Goal: Obtain resource: Download file/media

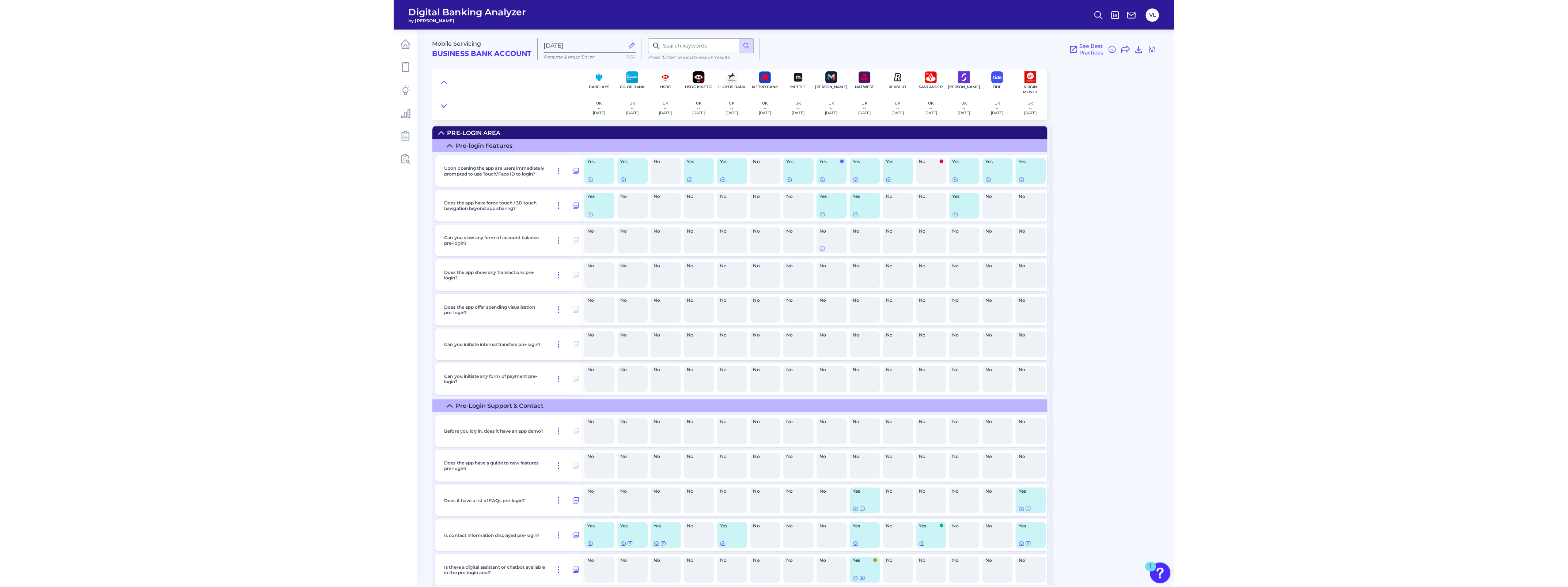
scroll to position [9668, 0]
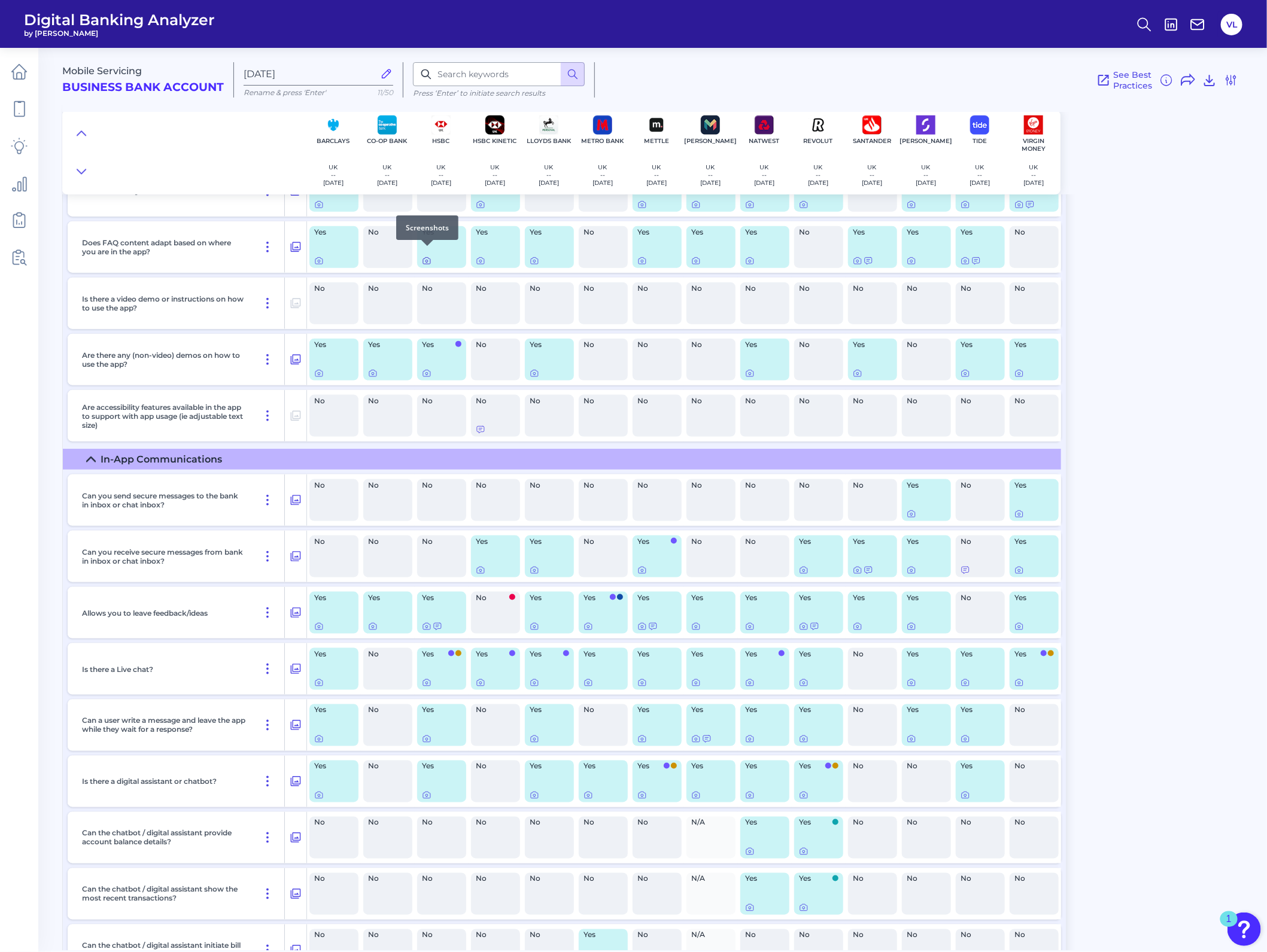
click at [426, 256] on icon at bounding box center [427, 261] width 10 height 10
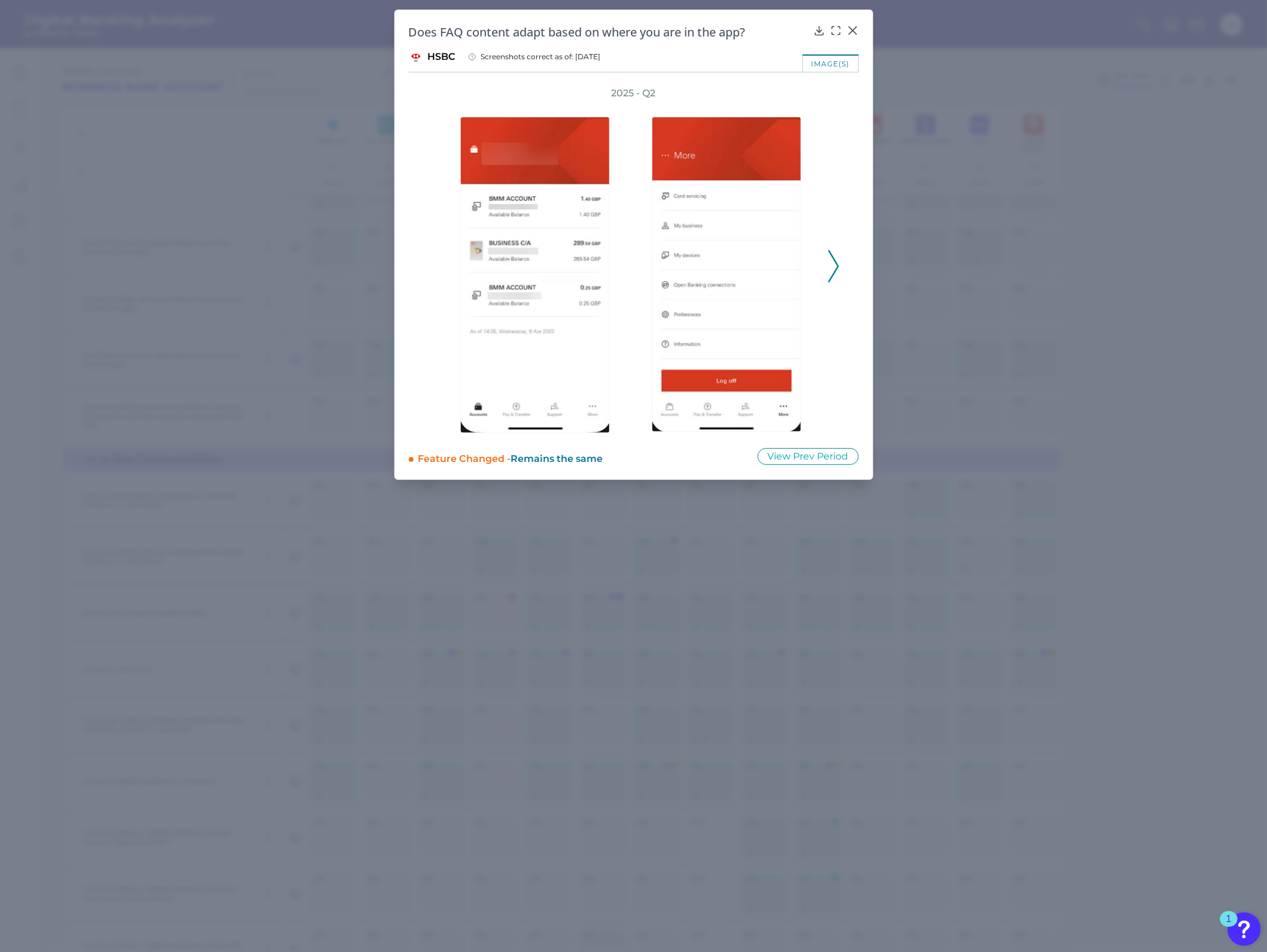
click at [830, 258] on icon at bounding box center [833, 266] width 11 height 32
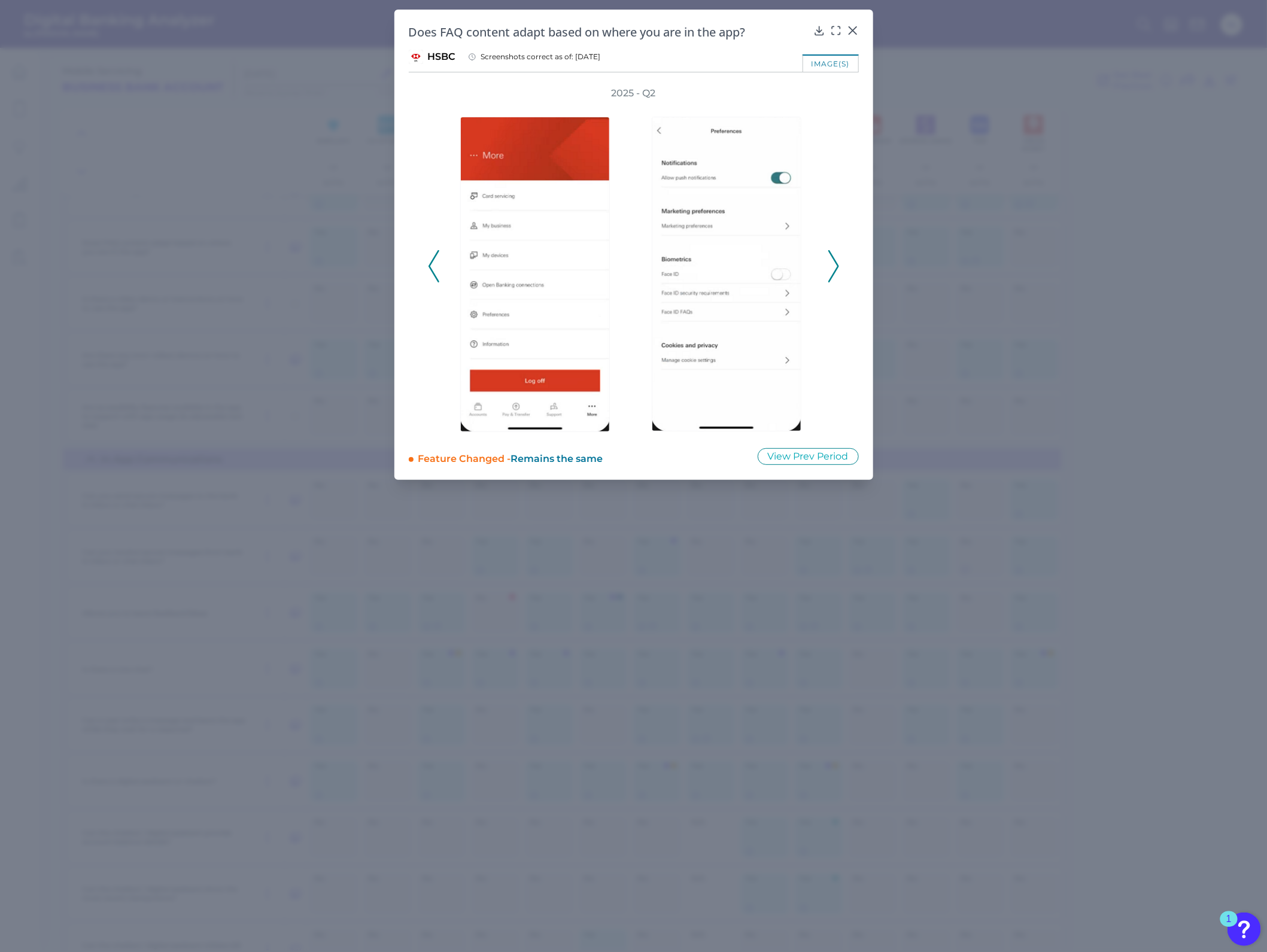
click at [830, 258] on icon at bounding box center [833, 266] width 11 height 32
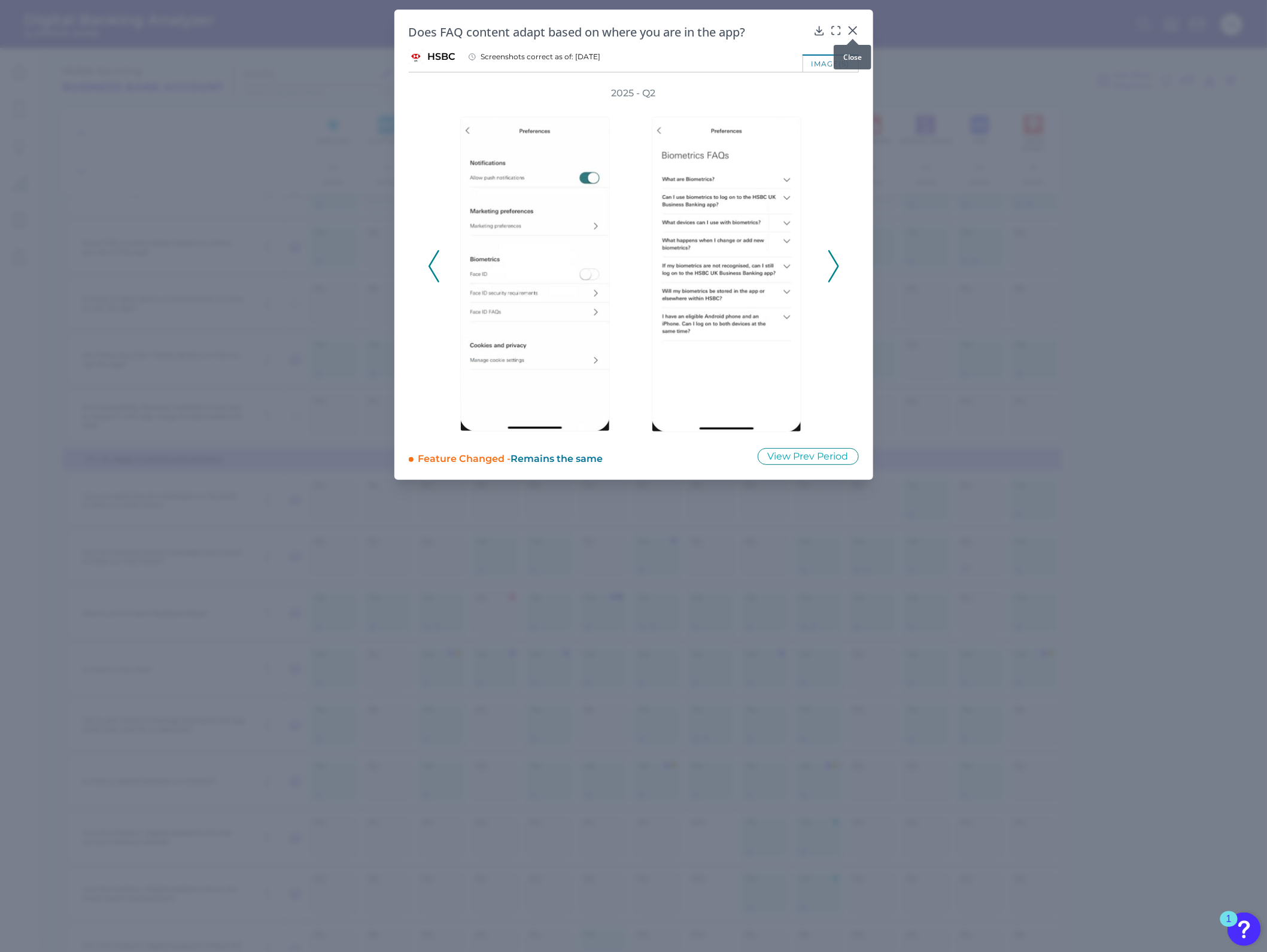
click at [854, 25] on icon at bounding box center [853, 31] width 12 height 12
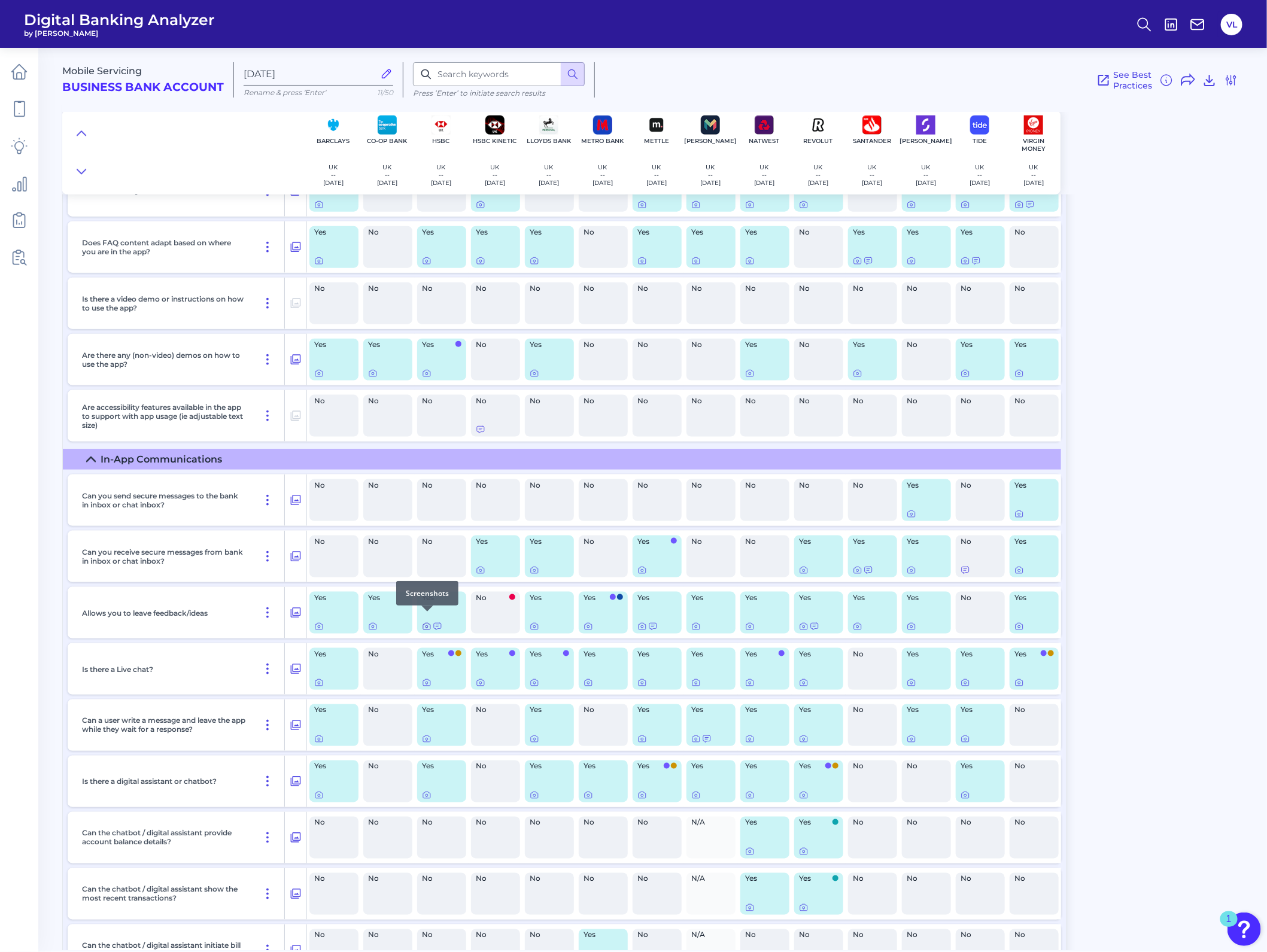
click at [428, 626] on icon at bounding box center [427, 627] width 2 height 2
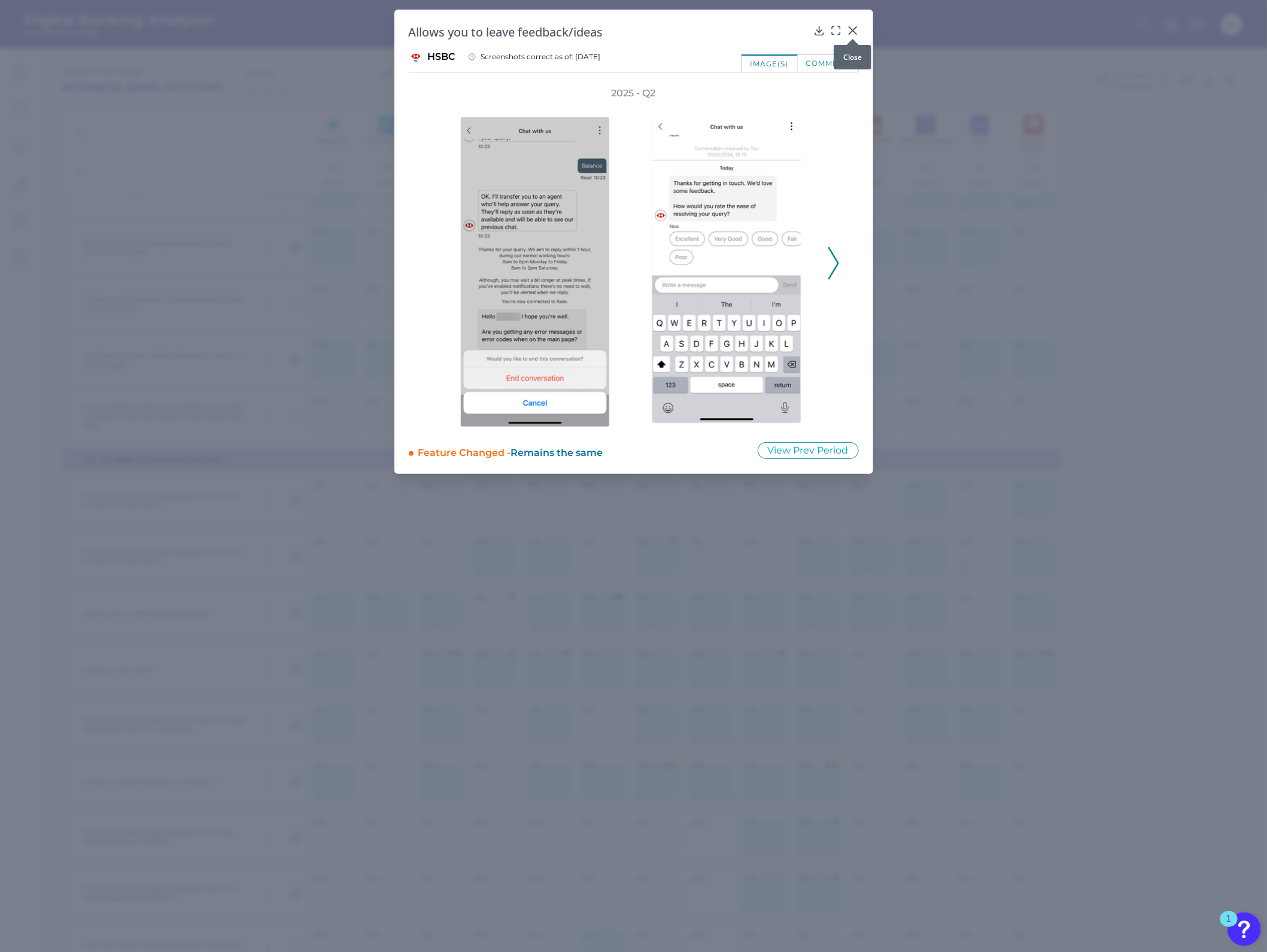
click at [853, 32] on icon at bounding box center [853, 31] width 12 height 12
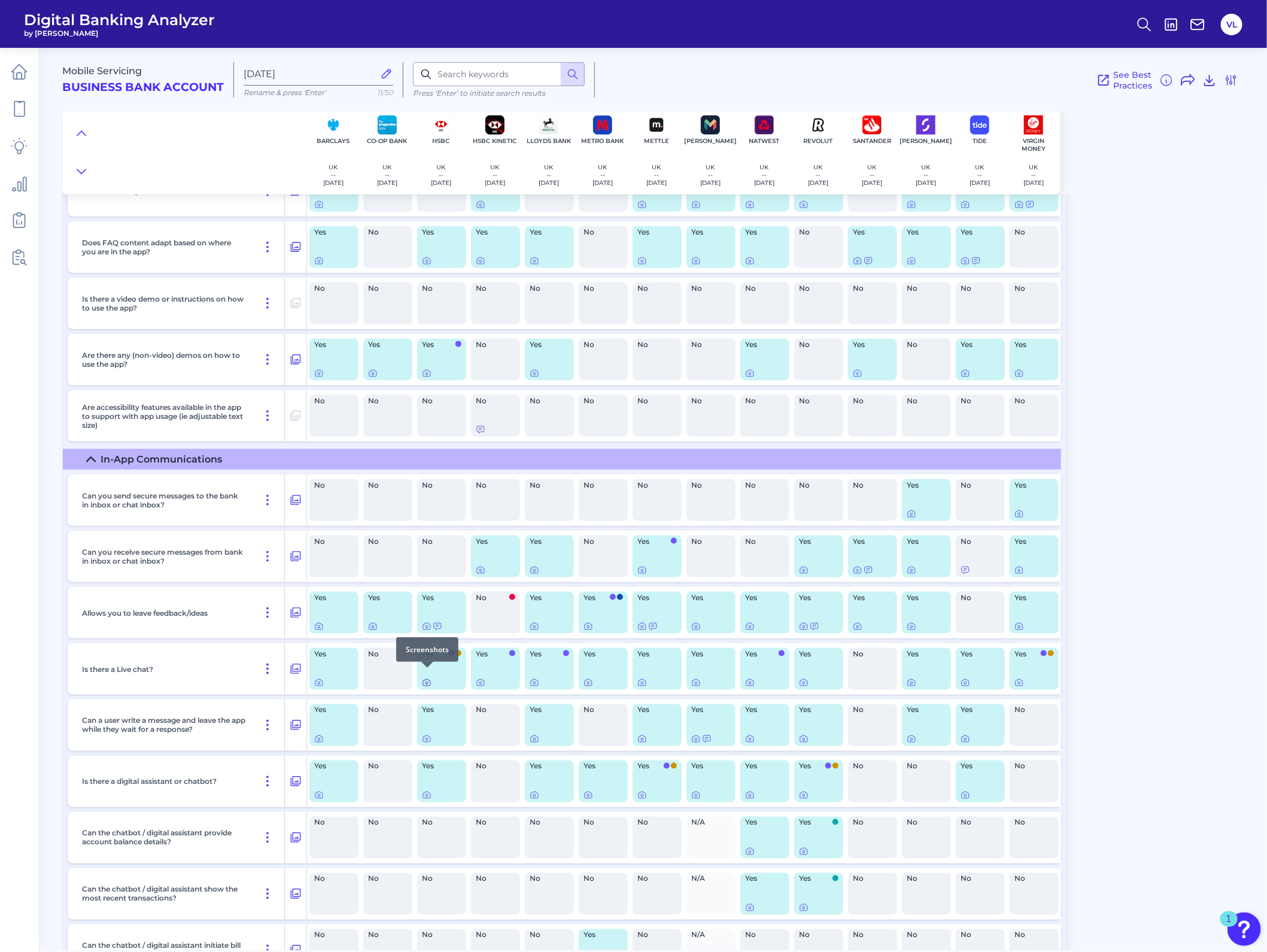
click at [427, 678] on icon at bounding box center [427, 683] width 10 height 10
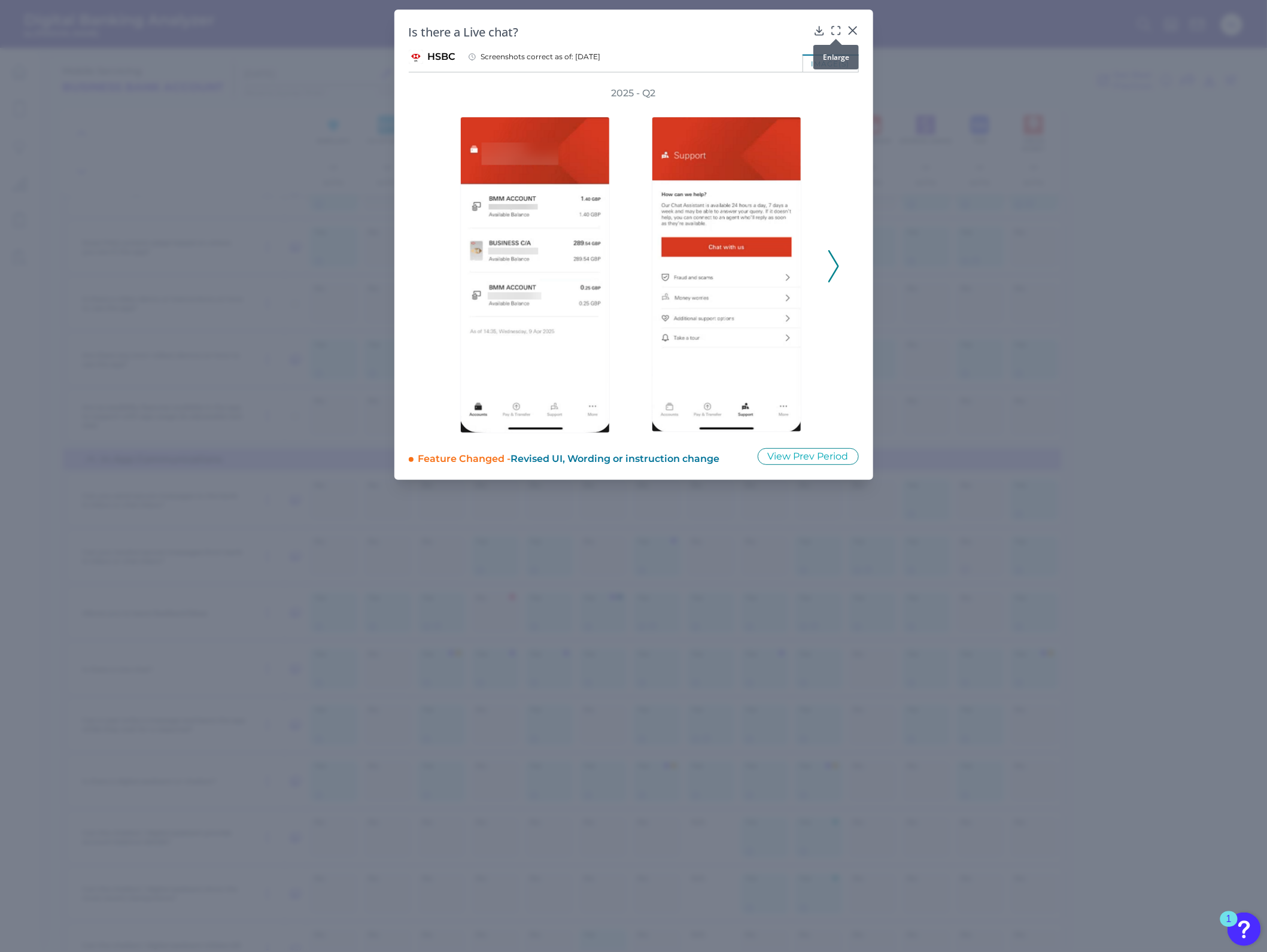
click at [835, 30] on icon at bounding box center [836, 31] width 12 height 12
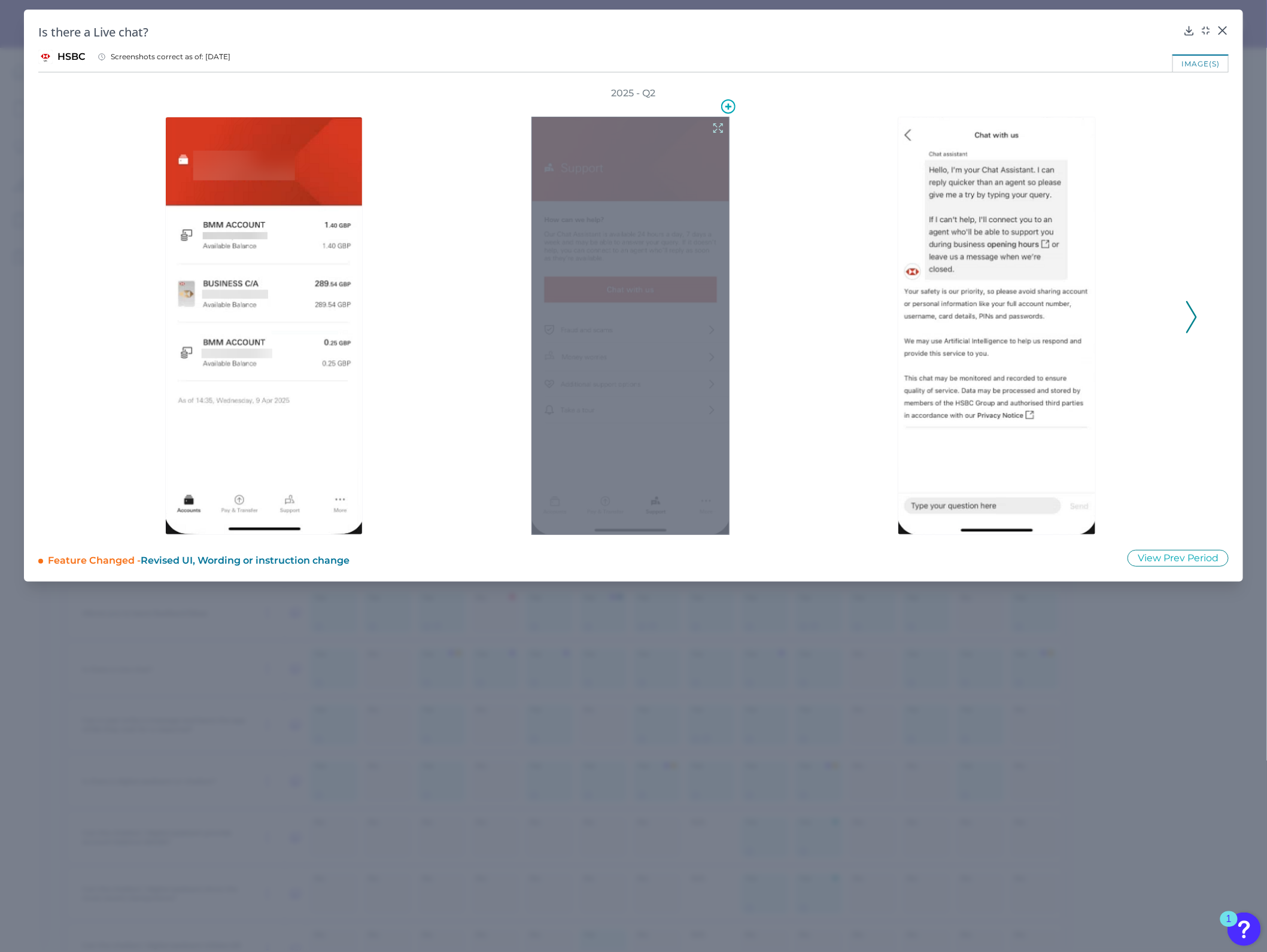
click at [719, 125] on icon at bounding box center [718, 128] width 13 height 13
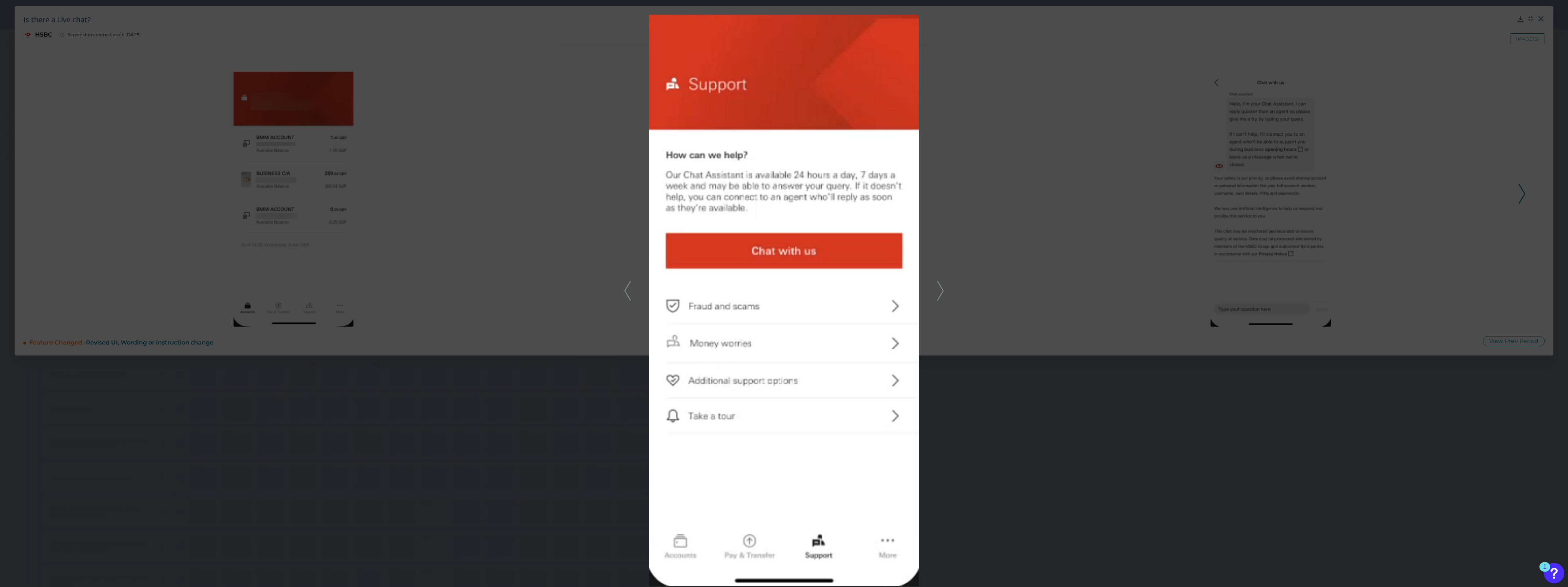
scroll to position [0, 0]
click at [774, 202] on div at bounding box center [784, 294] width 1568 height 587
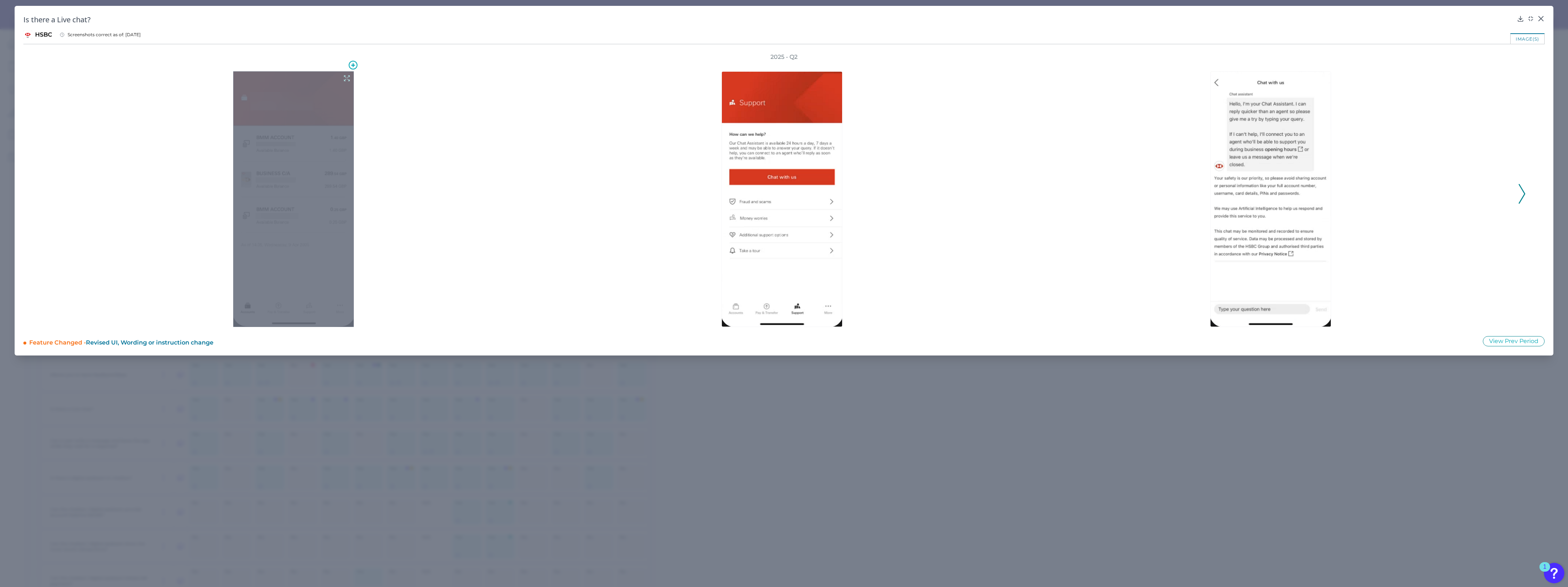
click at [348, 74] on icon at bounding box center [346, 78] width 8 height 8
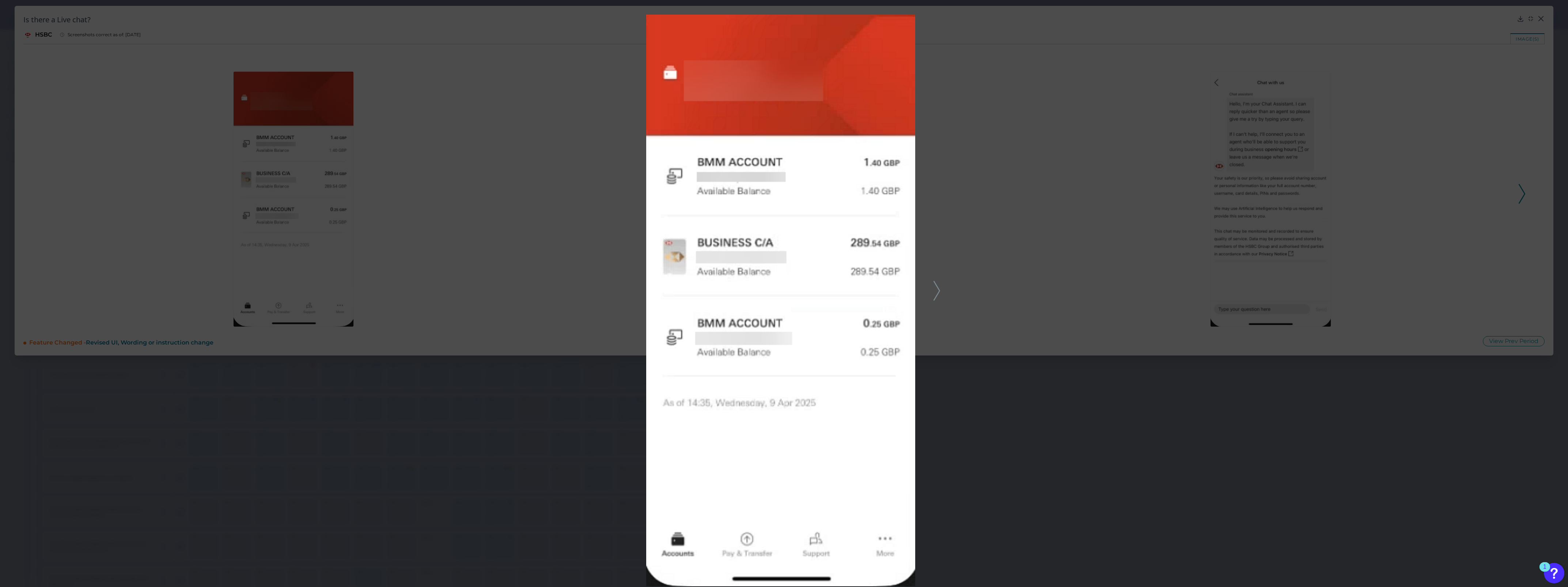
click at [774, 290] on icon at bounding box center [937, 290] width 7 height 19
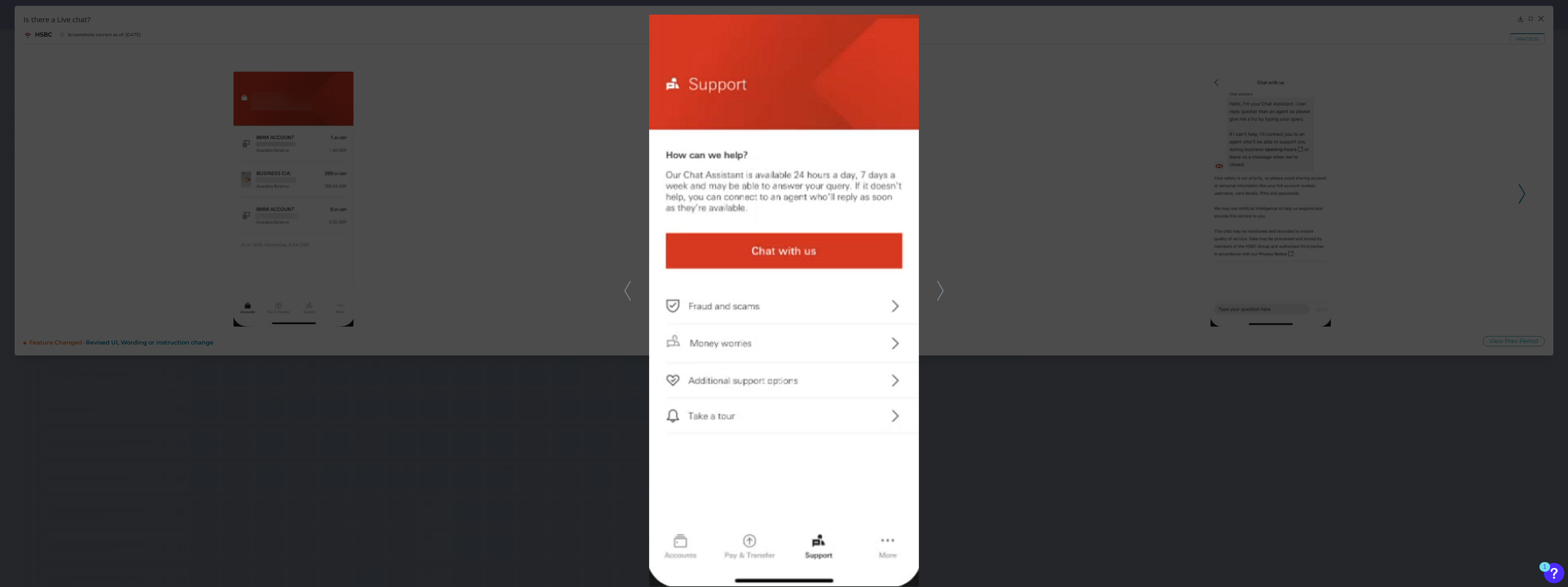
click at [774, 290] on icon at bounding box center [940, 290] width 7 height 19
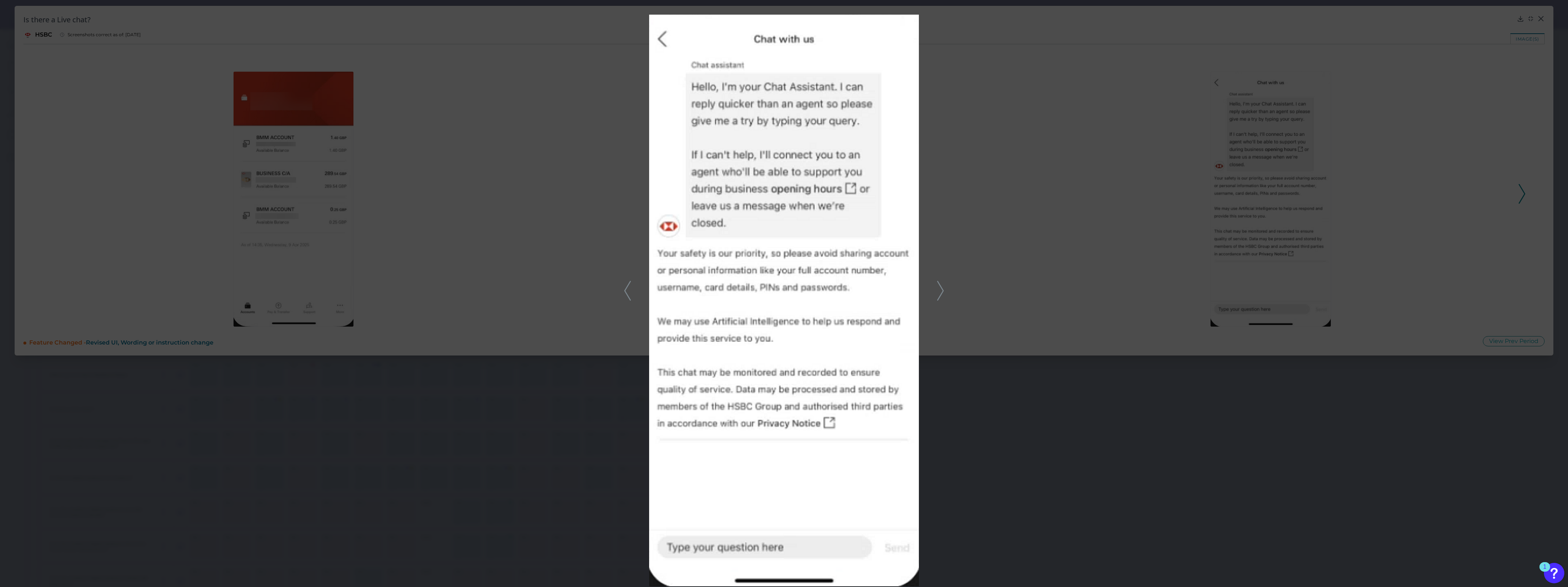
click at [774, 290] on icon at bounding box center [940, 290] width 7 height 19
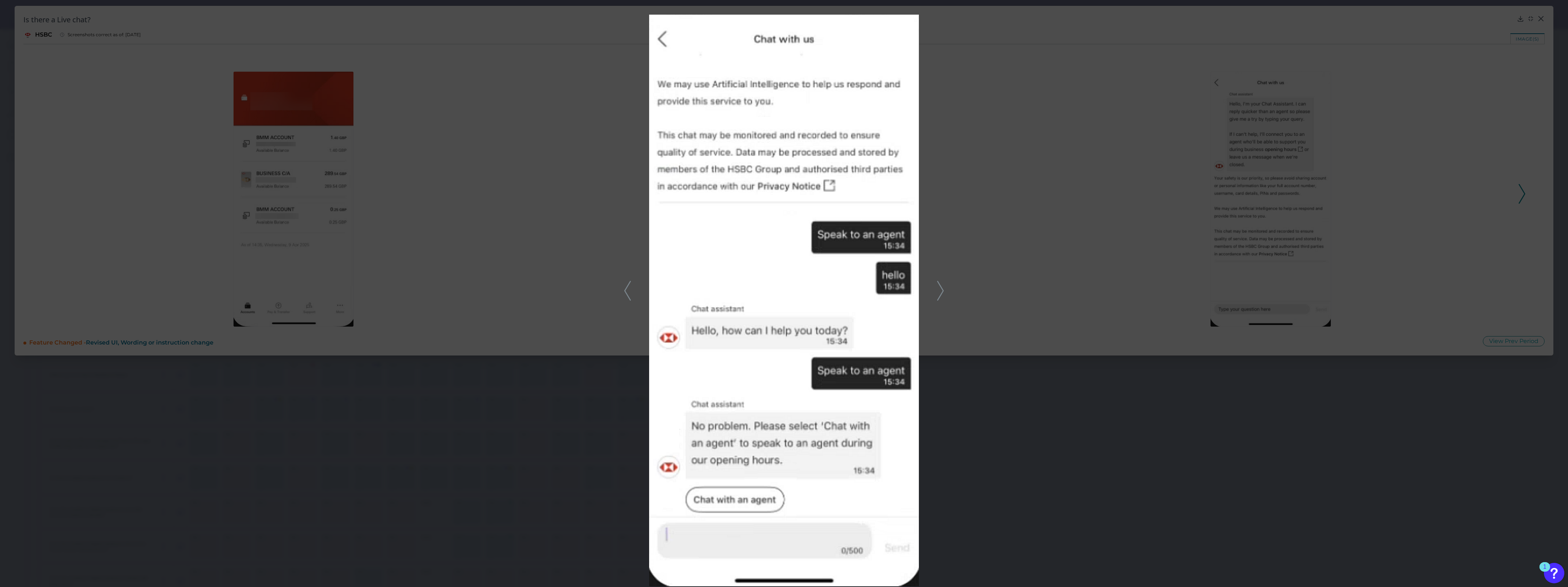
click at [774, 290] on icon at bounding box center [940, 290] width 7 height 19
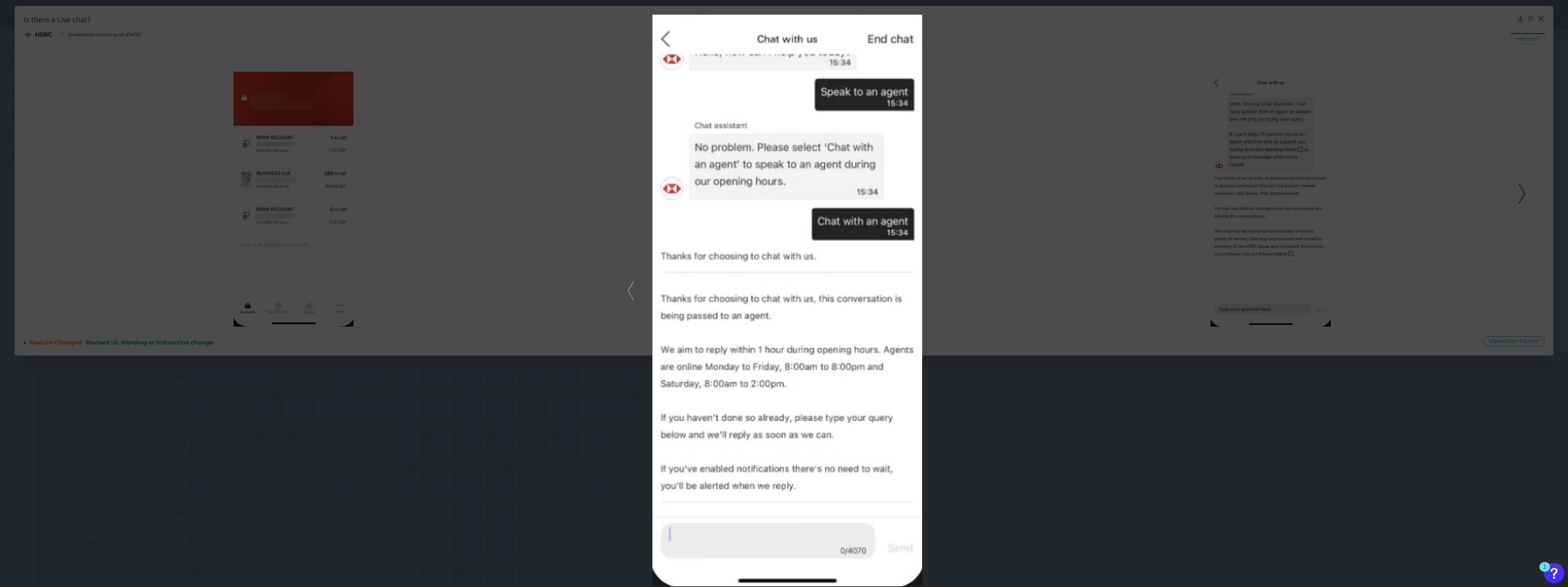
click at [774, 283] on div at bounding box center [784, 294] width 1568 height 587
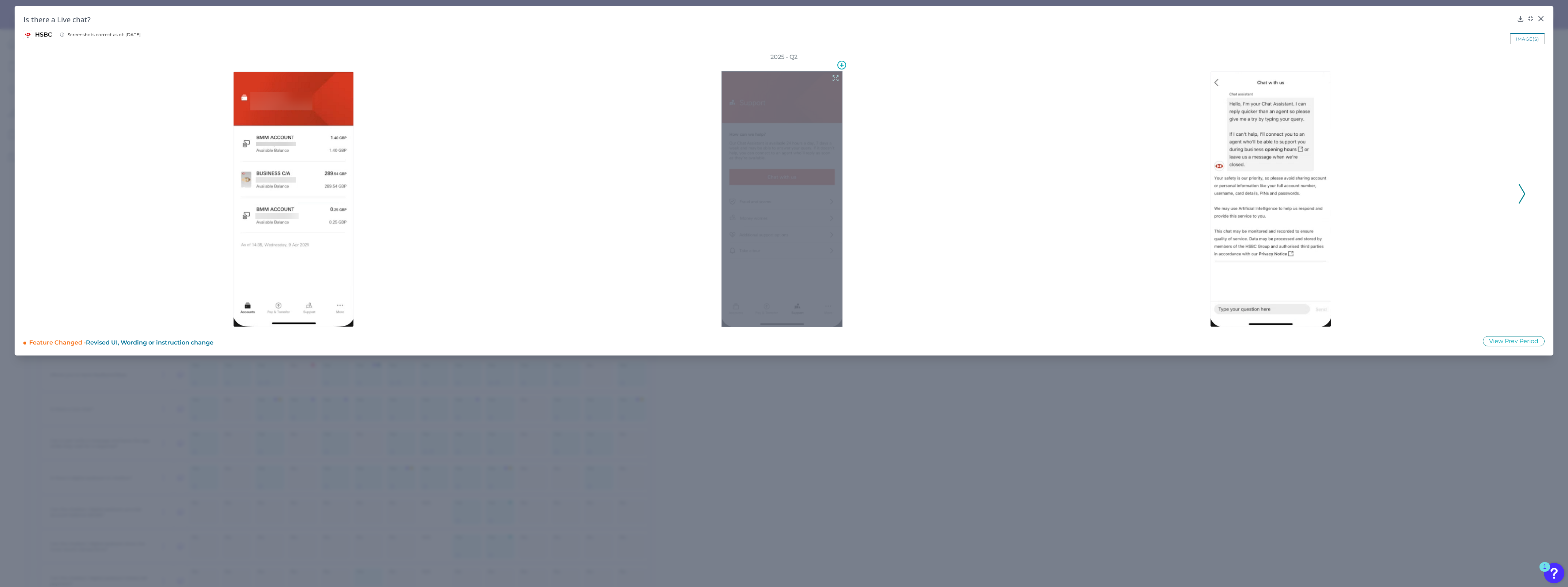
click at [774, 194] on div at bounding box center [782, 199] width 121 height 256
click at [774, 71] on div at bounding box center [782, 199] width 121 height 256
click at [774, 76] on icon at bounding box center [835, 78] width 8 height 8
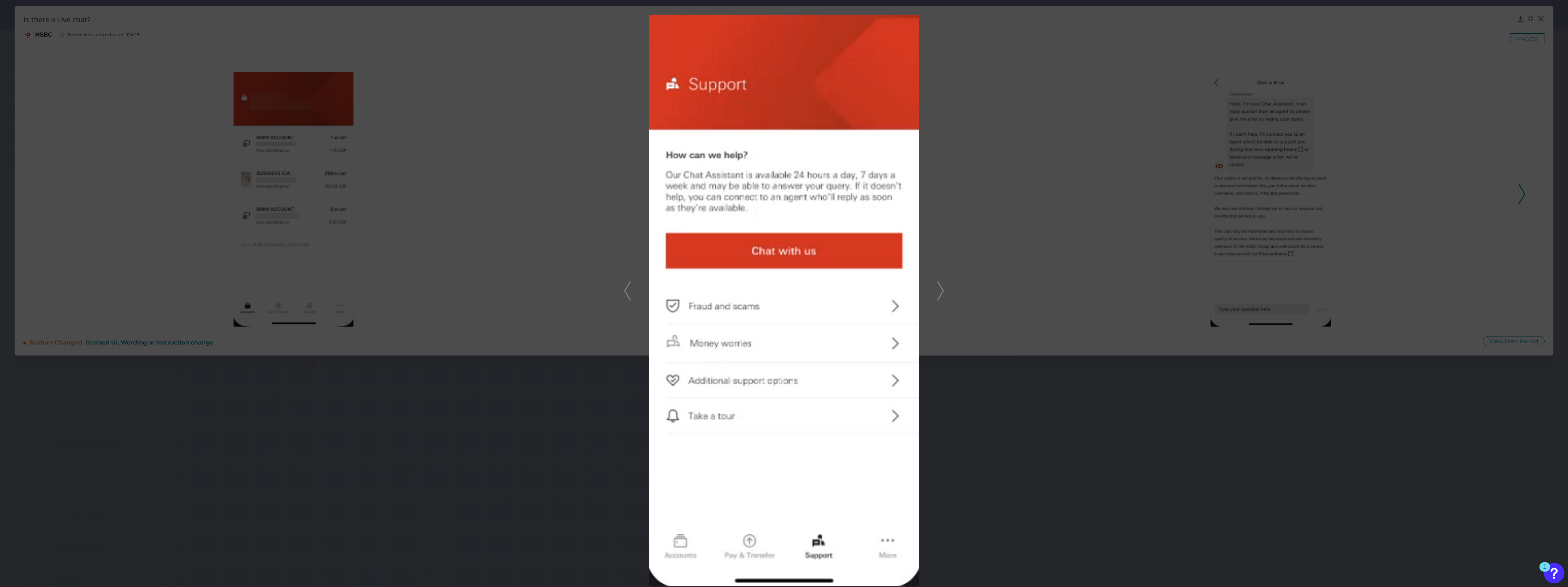
click at [774, 79] on div at bounding box center [784, 294] width 1568 height 587
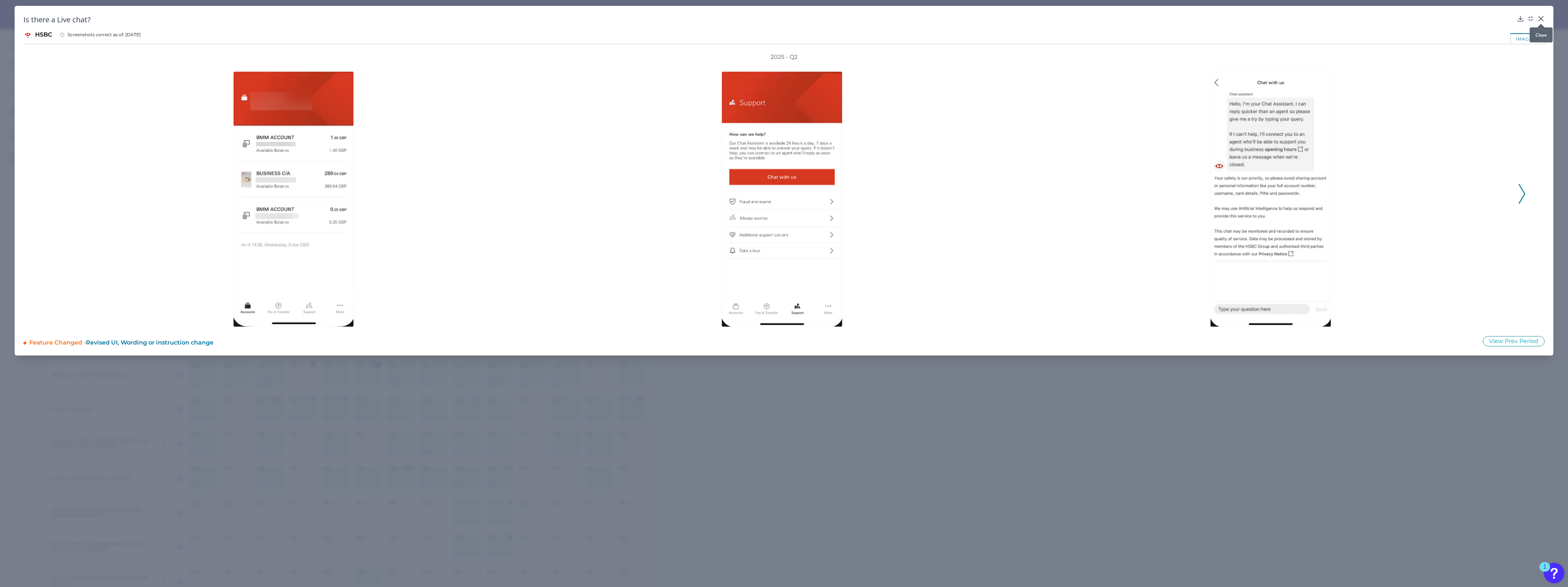
click at [774, 19] on icon at bounding box center [1541, 19] width 7 height 7
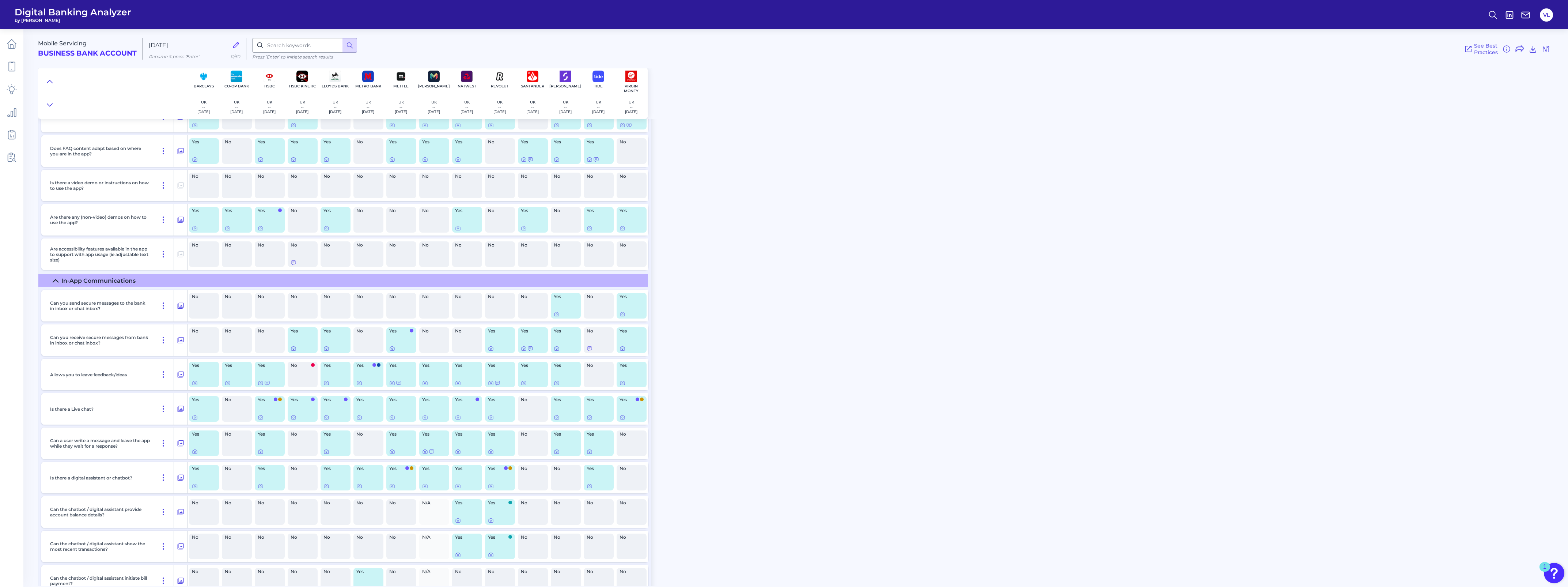
click at [774, 259] on div "Mobile Servicing Business Bank Account [DATE][FINANCIAL_ID] Rename & press 'Ent…" at bounding box center [803, 304] width 1530 height 562
click at [455, 380] on icon at bounding box center [458, 383] width 6 height 6
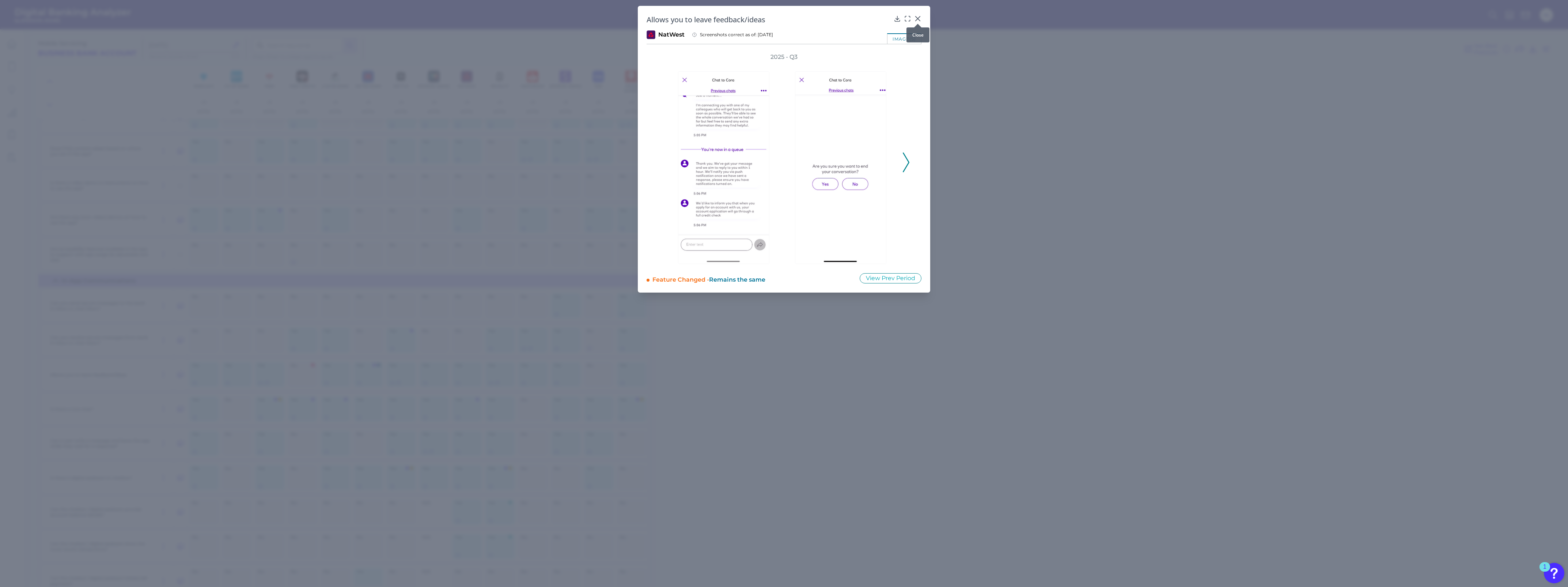
click at [774, 17] on icon at bounding box center [918, 19] width 7 height 7
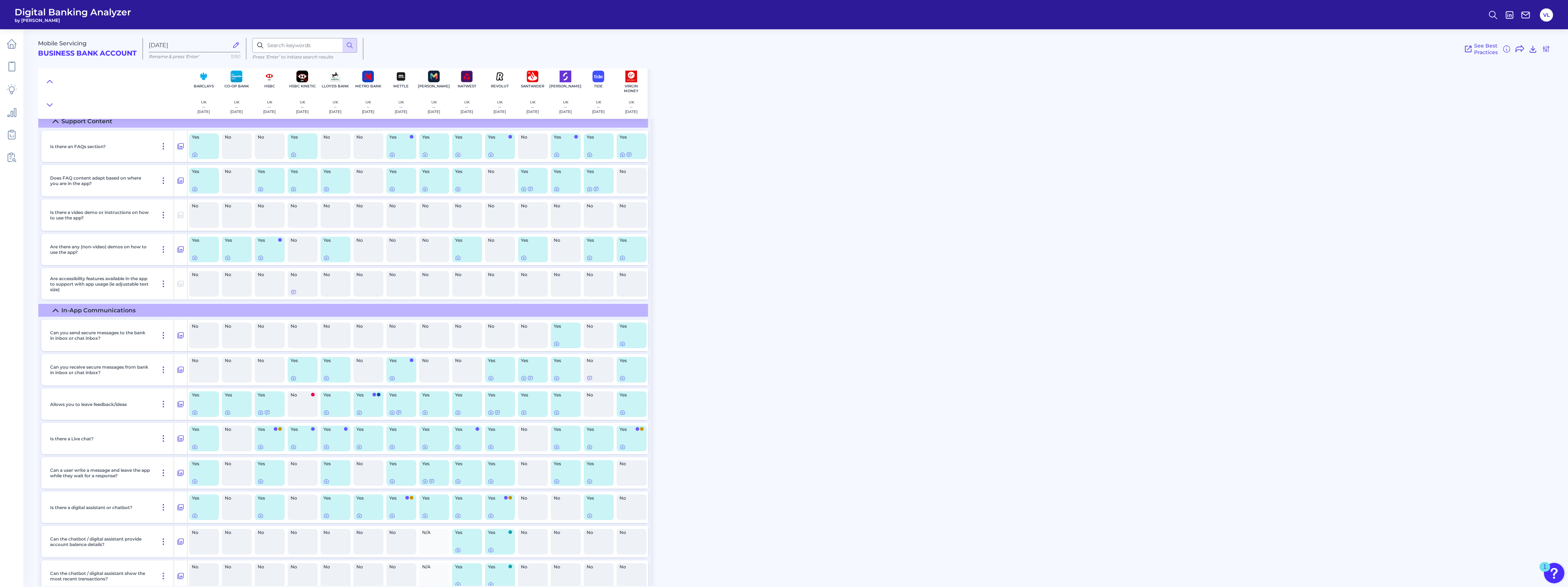
scroll to position [9622, 0]
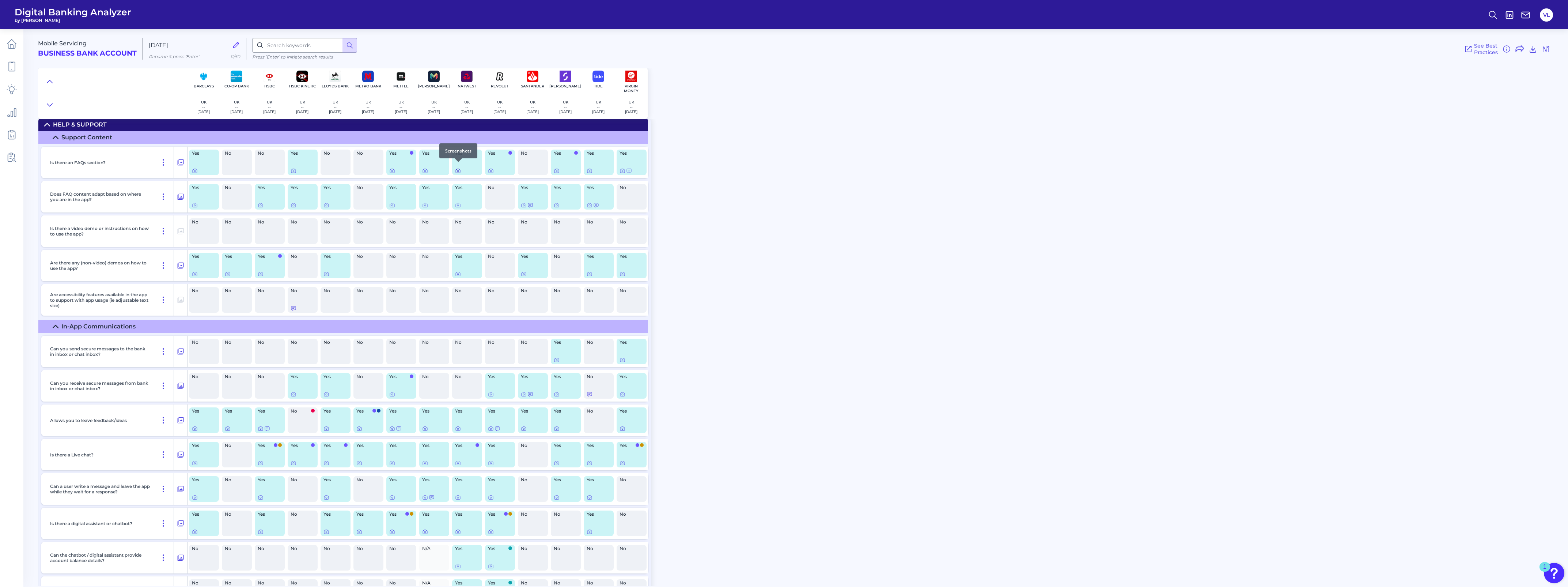
click at [457, 168] on icon at bounding box center [458, 171] width 6 height 6
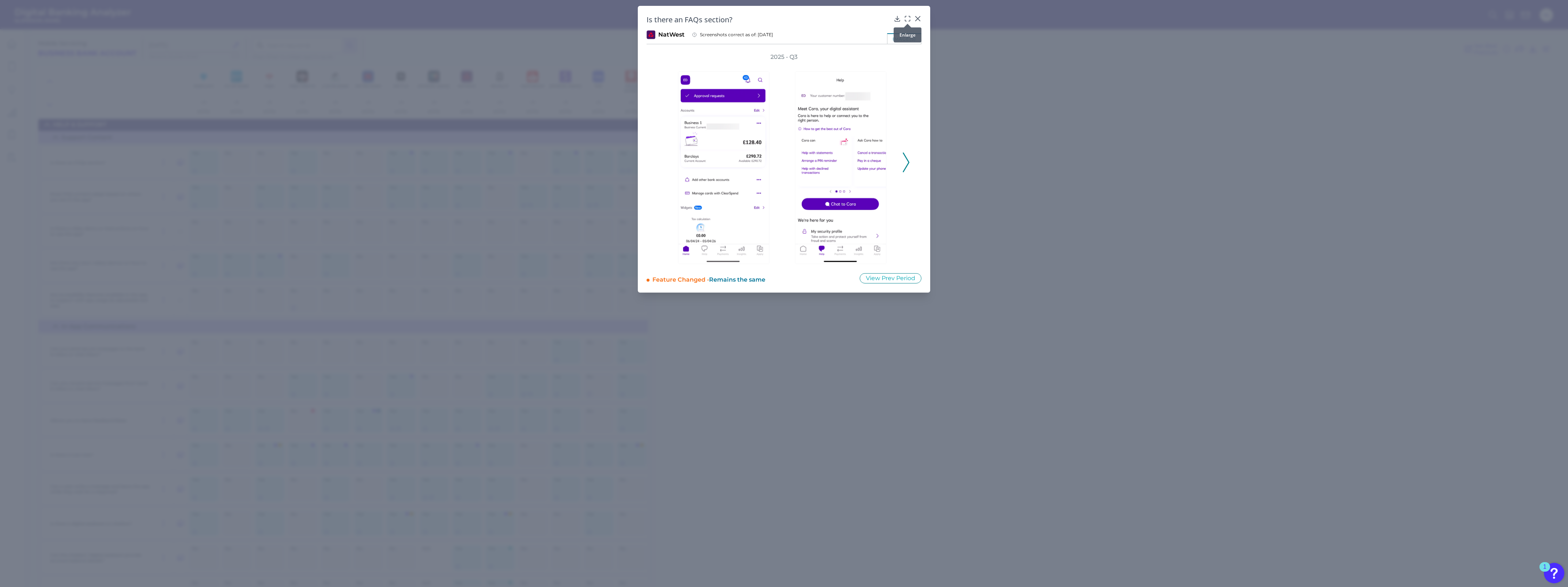
click at [774, 19] on icon at bounding box center [908, 19] width 7 height 7
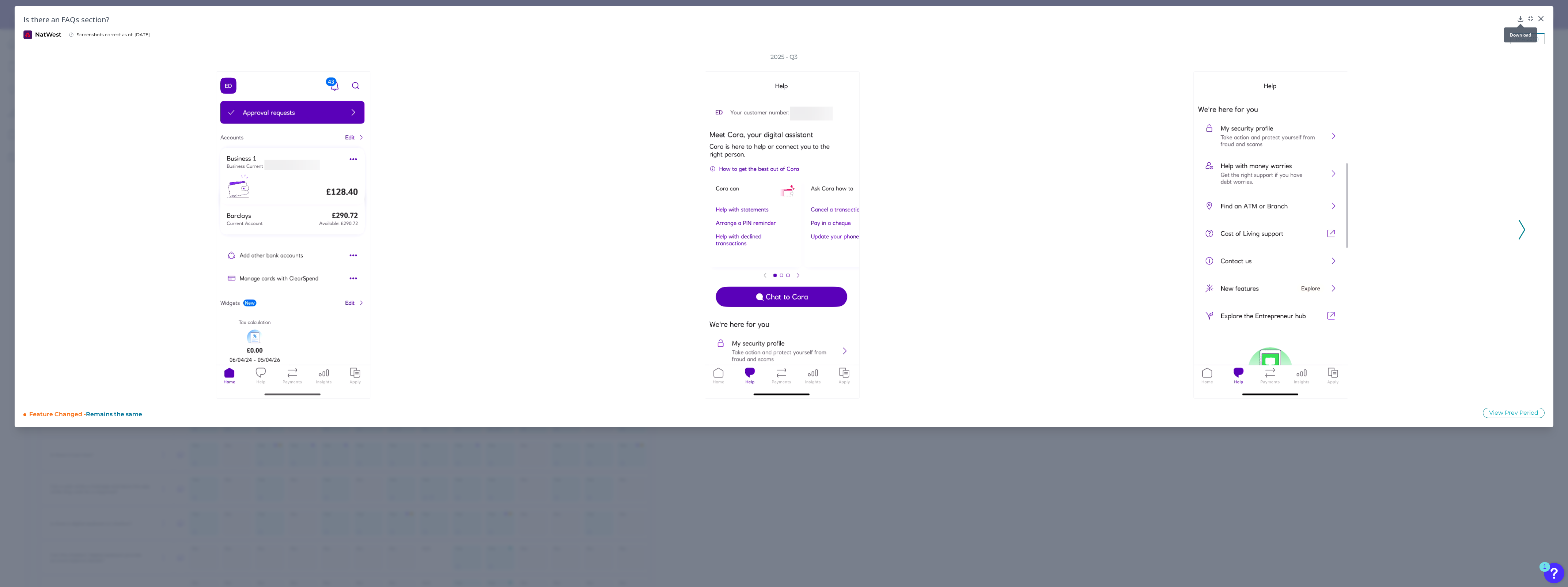
click at [774, 15] on icon at bounding box center [1521, 19] width 7 height 7
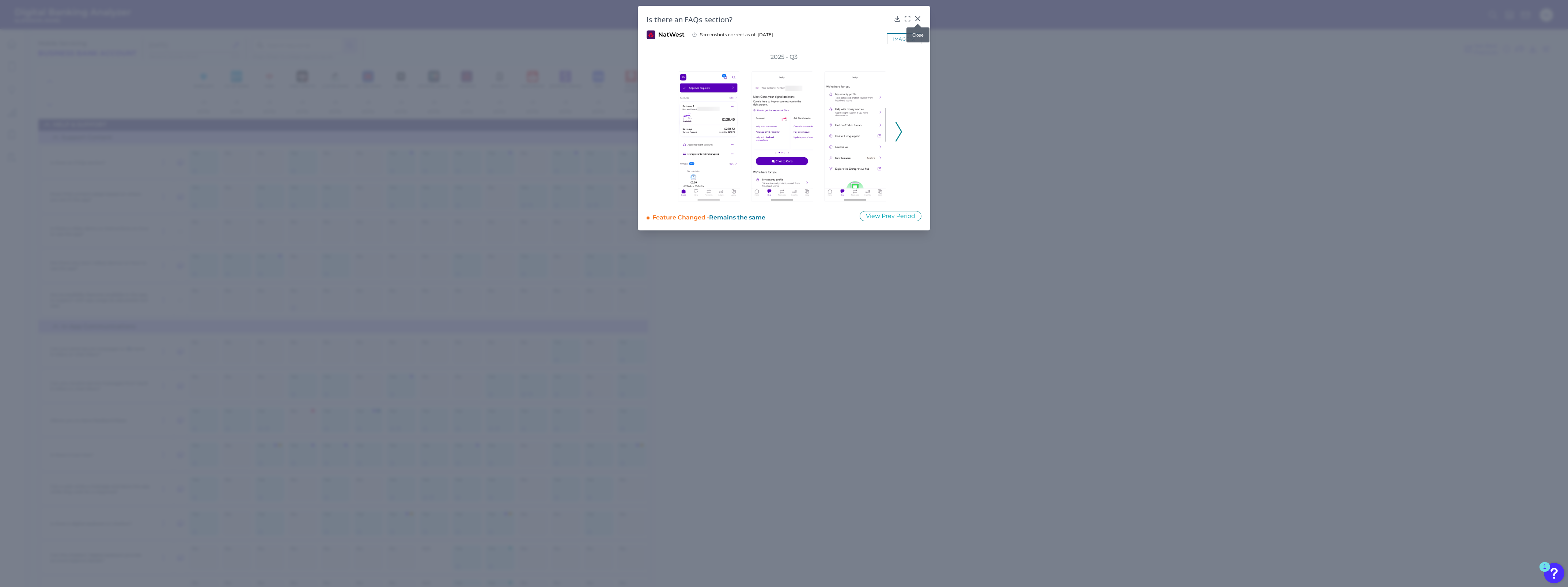
click at [774, 16] on icon at bounding box center [918, 19] width 7 height 7
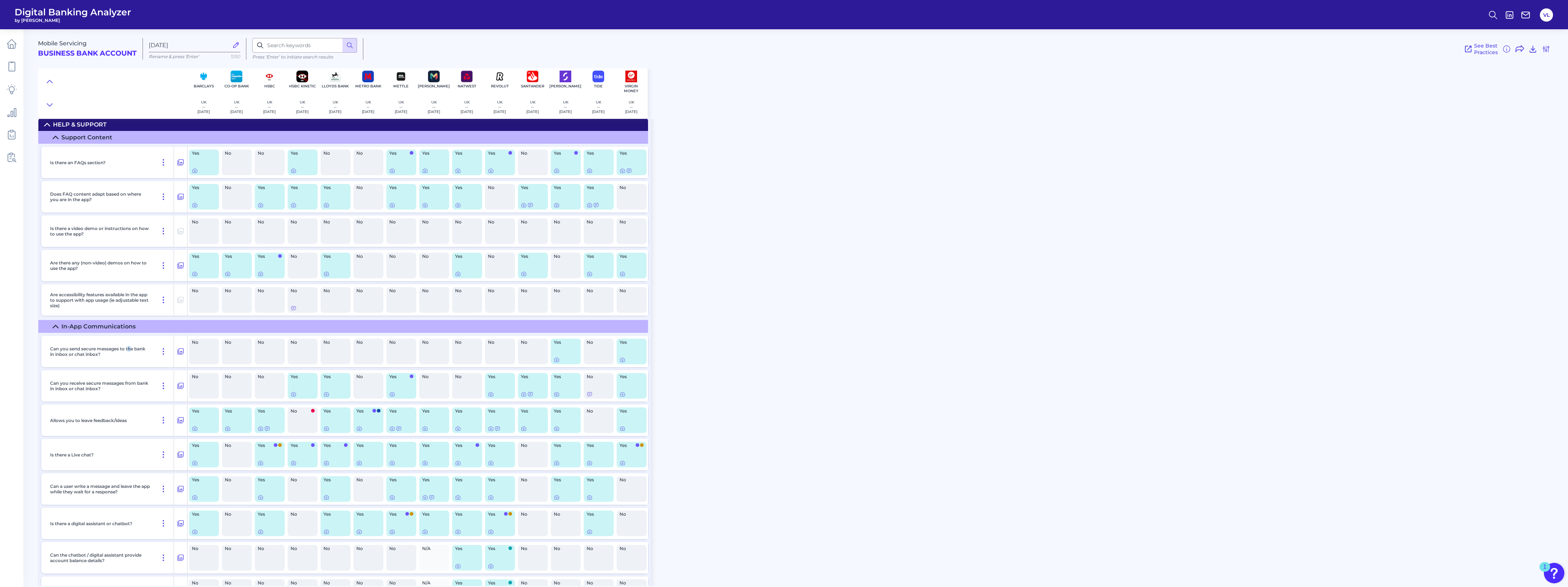
click at [774, 412] on div "Mobile Servicing Business Bank Account [DATE][FINANCIAL_ID] Rename & press 'Ent…" at bounding box center [803, 304] width 1530 height 562
